Goal: Task Accomplishment & Management: Use online tool/utility

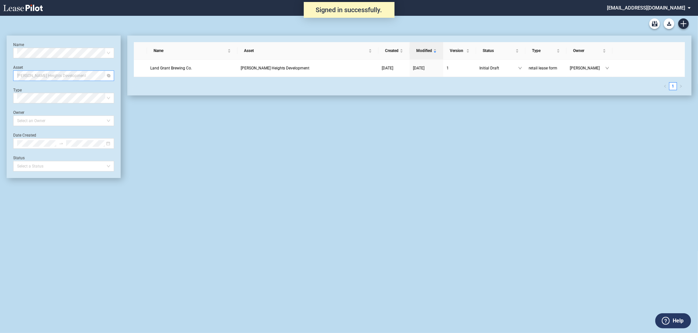
click at [17, 74] on span "[PERSON_NAME] Heights Development" at bounding box center [63, 76] width 93 height 10
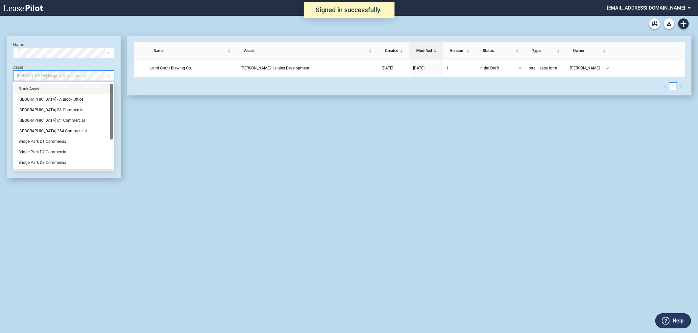
click at [38, 87] on div "Blank Asset" at bounding box center [63, 89] width 90 height 7
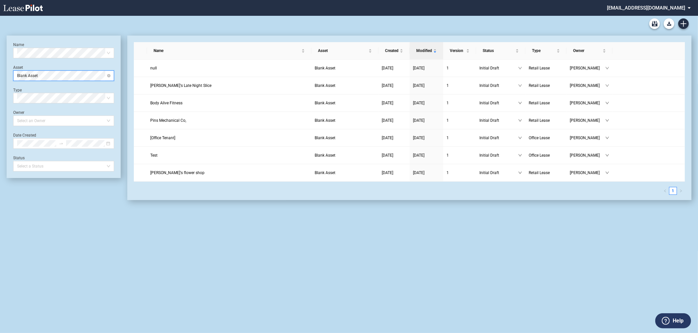
click at [54, 73] on span "Blank Asset" at bounding box center [63, 76] width 93 height 10
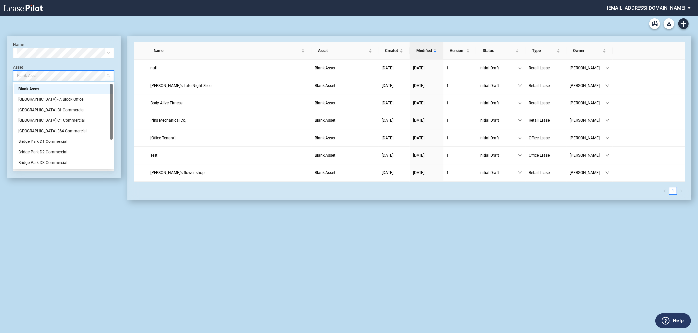
click at [72, 62] on div "Name Select name Asset Blank Asset Type Select Type Owner Select an Owner Date …" at bounding box center [64, 107] width 114 height 142
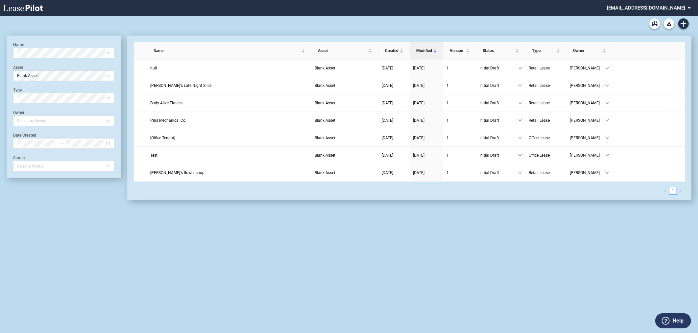
click at [105, 38] on div "Name Select name Asset Blank Asset Type Select Type Owner Select an Owner Date …" at bounding box center [64, 107] width 114 height 142
click at [122, 22] on div "Retail Lease Form Blank Office Lease Blank Form" at bounding box center [349, 24] width 685 height 16
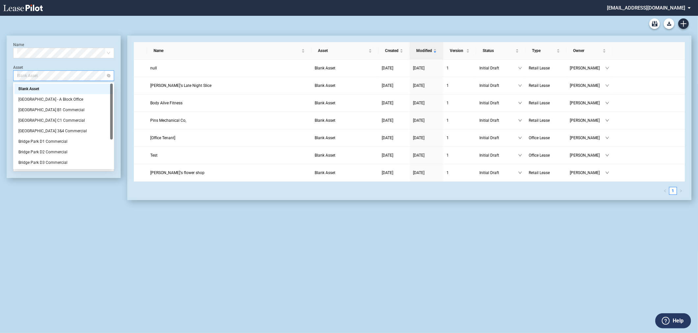
click at [87, 77] on span "Blank Asset" at bounding box center [63, 76] width 93 height 10
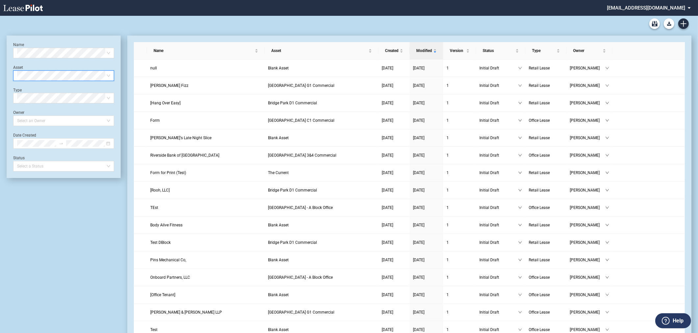
click at [163, 18] on div "Retail Lease Form Blank Office Lease Blank Form" at bounding box center [349, 24] width 685 height 16
click at [233, 24] on div "Retail Lease Form Blank Office Lease Blank Form" at bounding box center [349, 24] width 685 height 16
click at [168, 105] on span "[Hang Over Easy]" at bounding box center [165, 103] width 30 height 5
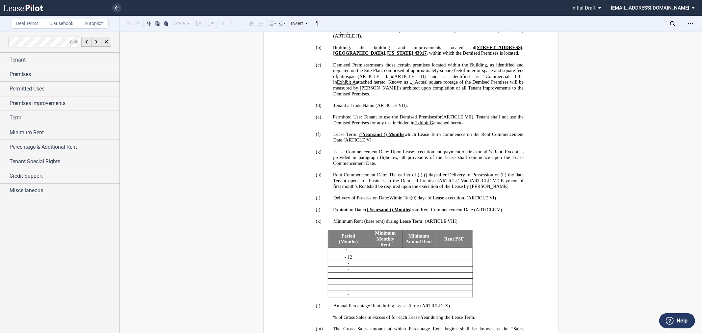
scroll to position [426, 0]
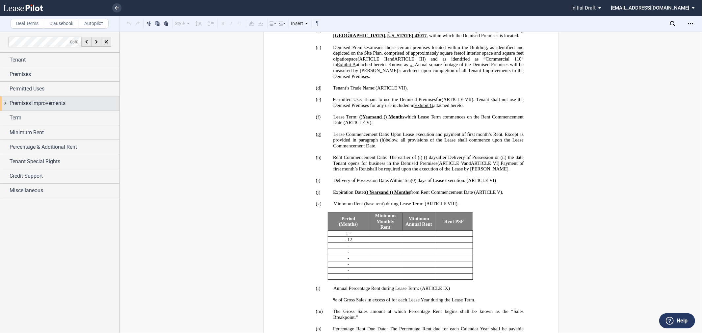
click at [25, 102] on span "Premises Improvements" at bounding box center [38, 103] width 56 height 8
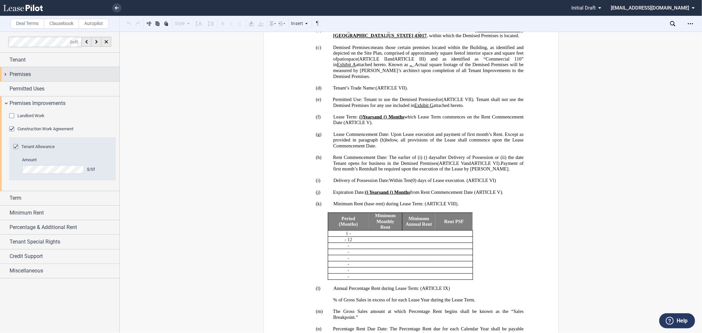
click at [27, 76] on span "Premises" at bounding box center [20, 74] width 21 height 8
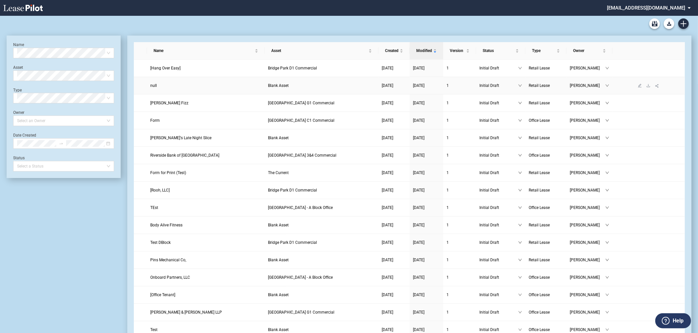
click at [276, 86] on span "Blank Asset" at bounding box center [278, 85] width 21 height 5
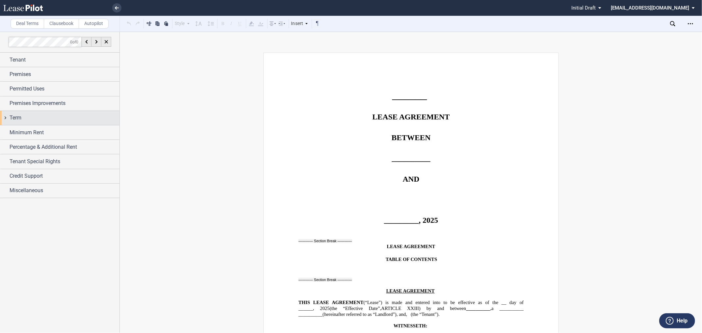
click at [48, 119] on div "Term" at bounding box center [65, 118] width 110 height 8
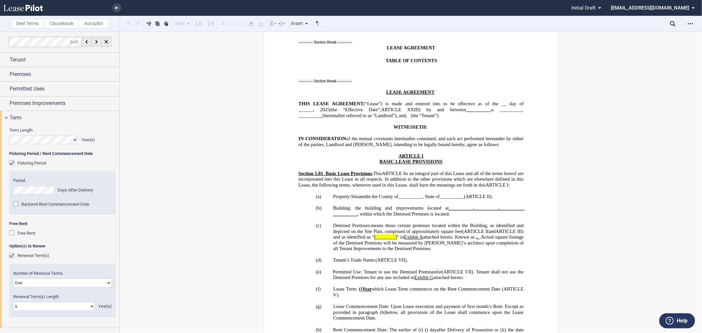
scroll to position [304, 0]
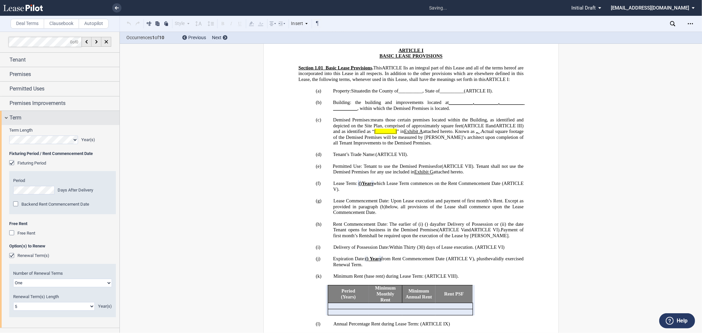
click at [41, 120] on div "Term" at bounding box center [65, 118] width 110 height 8
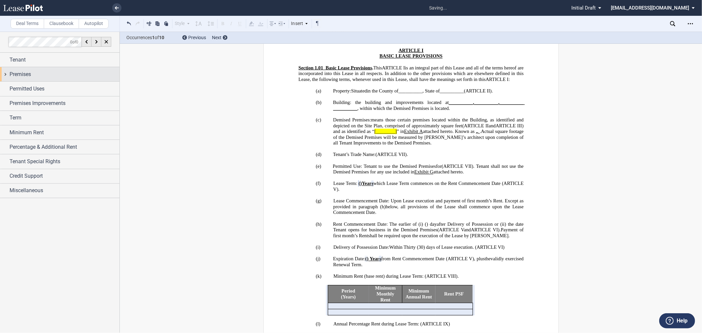
click at [44, 77] on div "Premises" at bounding box center [65, 74] width 110 height 8
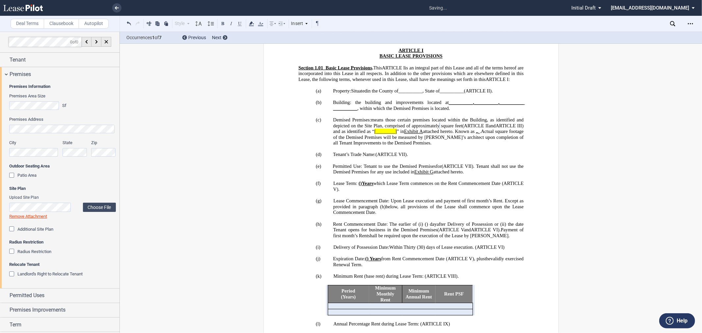
click at [85, 123] on div "Premises Address" at bounding box center [62, 124] width 107 height 17
click at [34, 176] on span "Patio Area" at bounding box center [26, 175] width 19 height 5
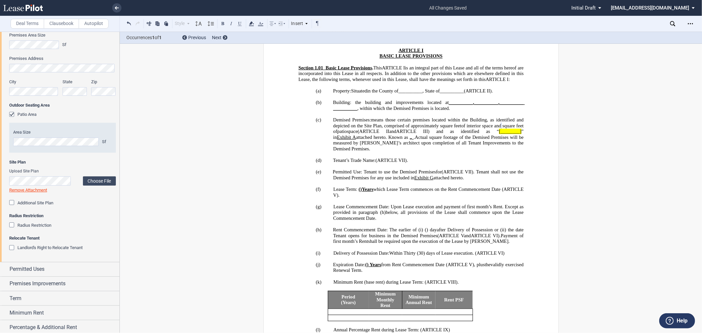
scroll to position [107, 0]
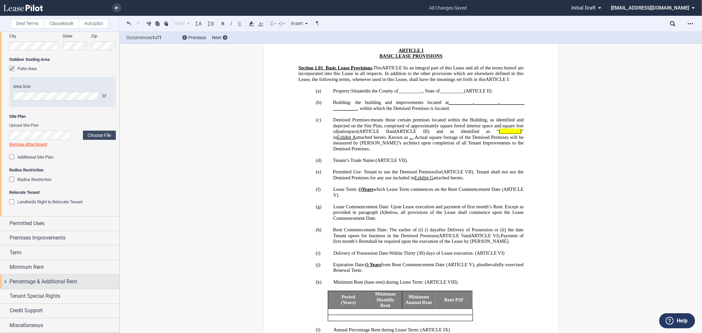
click at [37, 281] on span "Percentage & Additional Rent" at bounding box center [43, 282] width 67 height 8
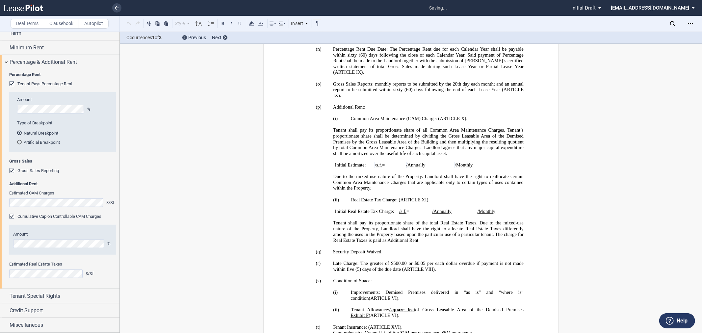
scroll to position [645, 0]
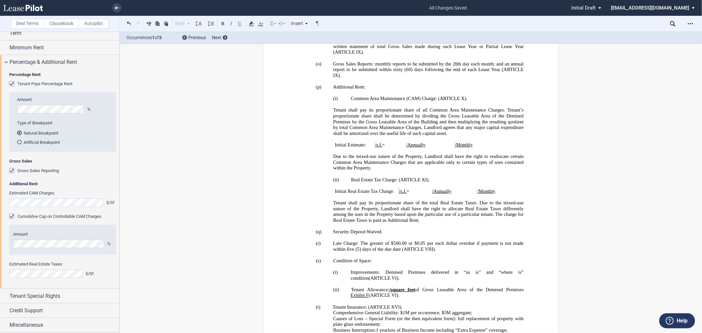
click at [429, 219] on span "Tenant shall pay its proportionate share of the total Real Estate Taxes. Due to…" at bounding box center [428, 211] width 191 height 23
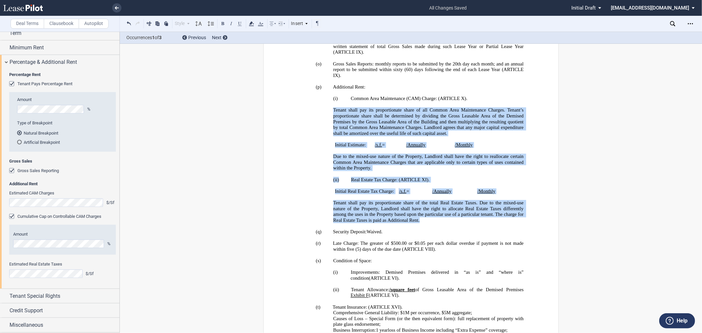
drag, startPoint x: 394, startPoint y: 226, endPoint x: 327, endPoint y: 122, distance: 123.2
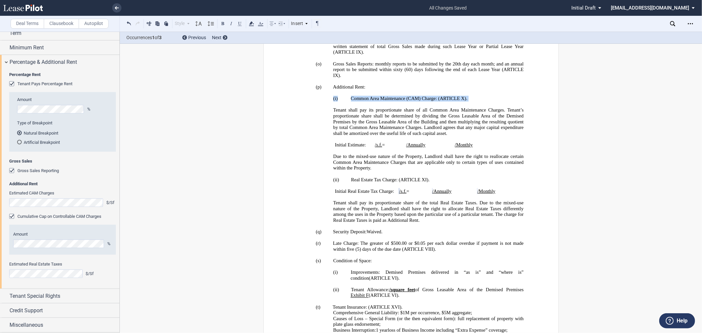
drag, startPoint x: 328, startPoint y: 111, endPoint x: 444, endPoint y: 117, distance: 116.0
